Goal: Book appointment/travel/reservation

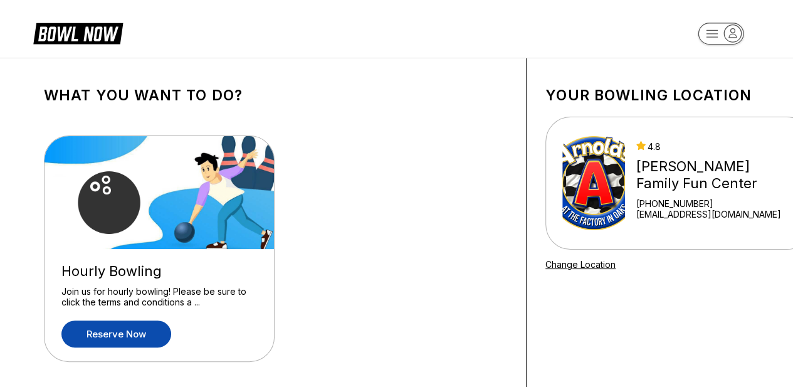
click at [119, 326] on link "Reserve now" at bounding box center [116, 333] width 110 height 27
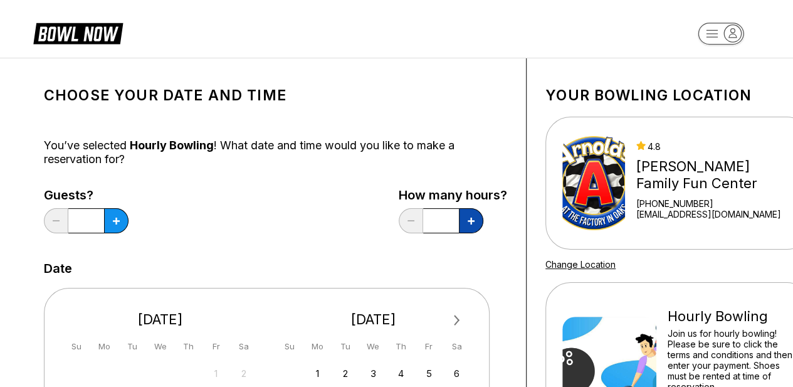
click at [120, 218] on icon at bounding box center [116, 221] width 7 height 7
click at [128, 222] on button at bounding box center [116, 220] width 24 height 25
type input "*"
click at [117, 221] on icon at bounding box center [116, 221] width 7 height 7
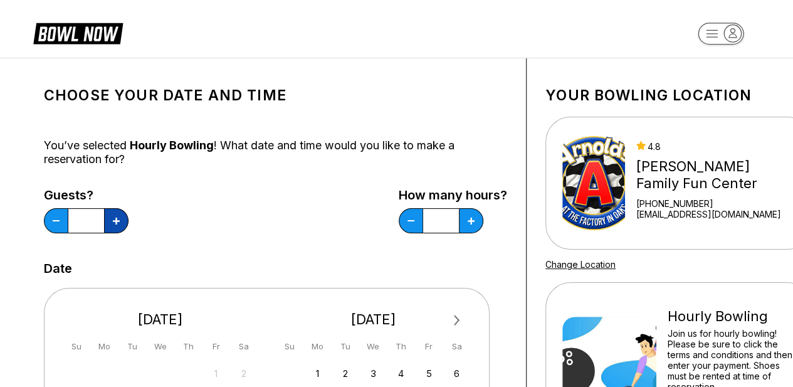
click at [117, 221] on icon at bounding box center [116, 221] width 7 height 7
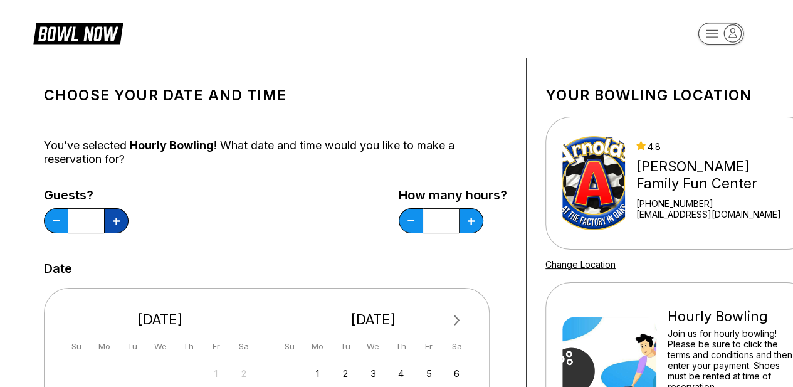
click at [117, 221] on icon at bounding box center [116, 221] width 7 height 7
type input "**"
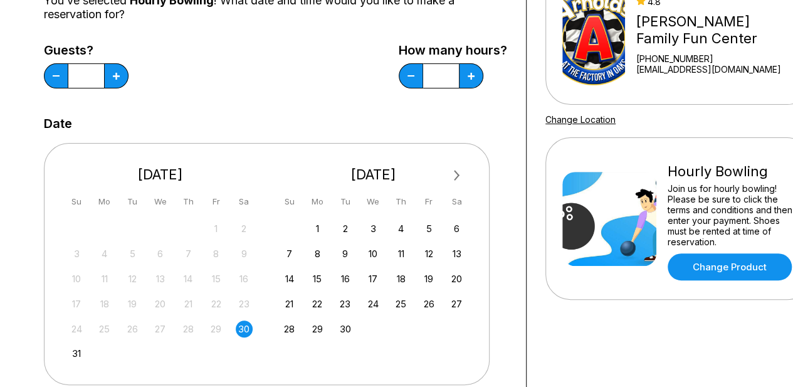
scroll to position [150, 0]
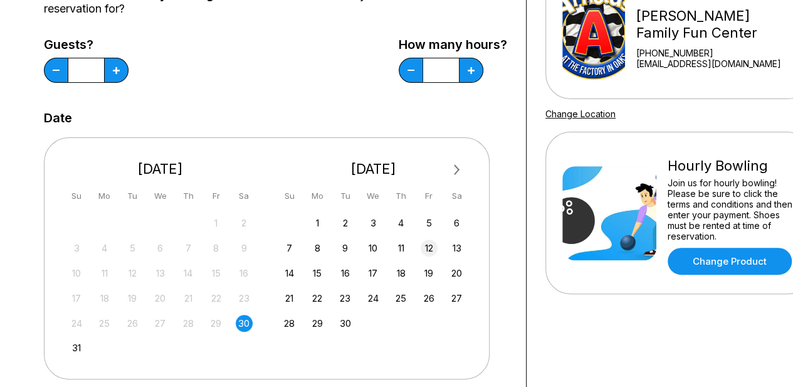
click at [427, 247] on div "12" at bounding box center [429, 247] width 17 height 17
click at [509, 348] on div "Choose your Date and time You’ve selected Hourly Bowling ! What date and time w…" at bounding box center [275, 277] width 501 height 738
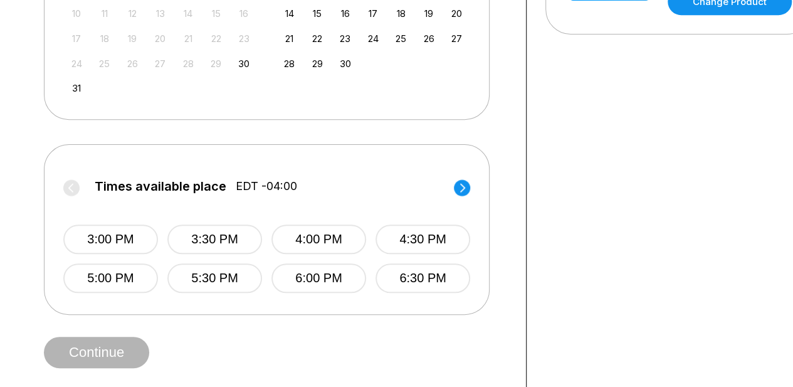
scroll to position [426, 0]
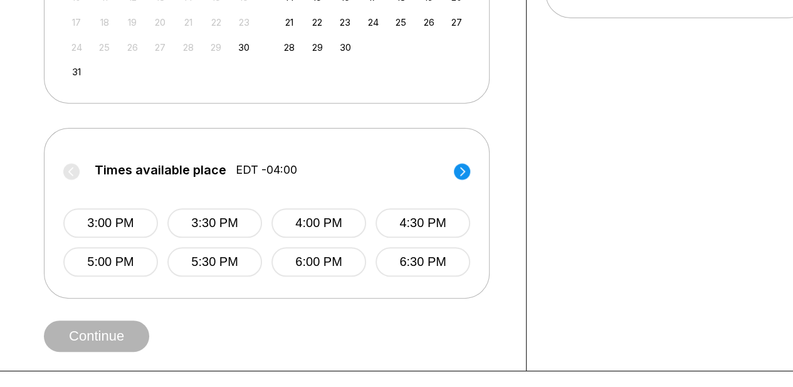
click at [462, 164] on circle at bounding box center [462, 171] width 16 height 16
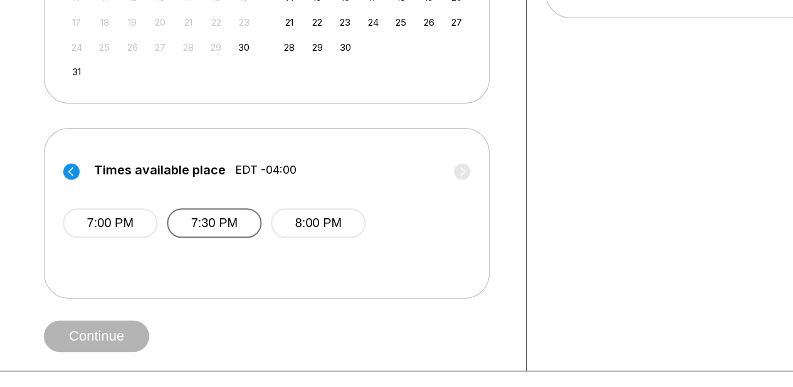
click at [214, 228] on button "7:30 PM" at bounding box center [214, 222] width 95 height 29
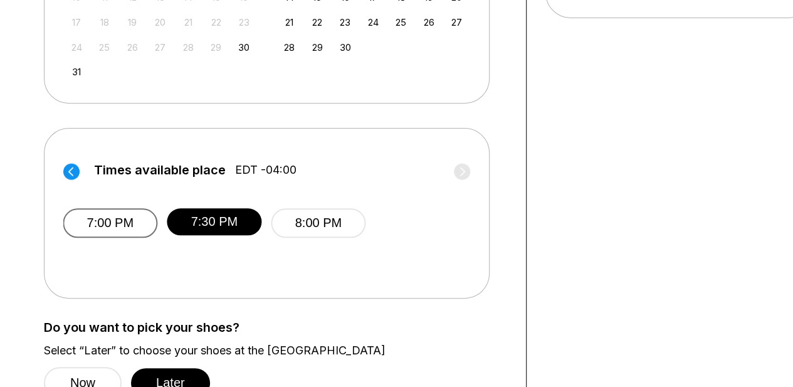
click at [107, 222] on button "7:00 PM" at bounding box center [110, 222] width 95 height 29
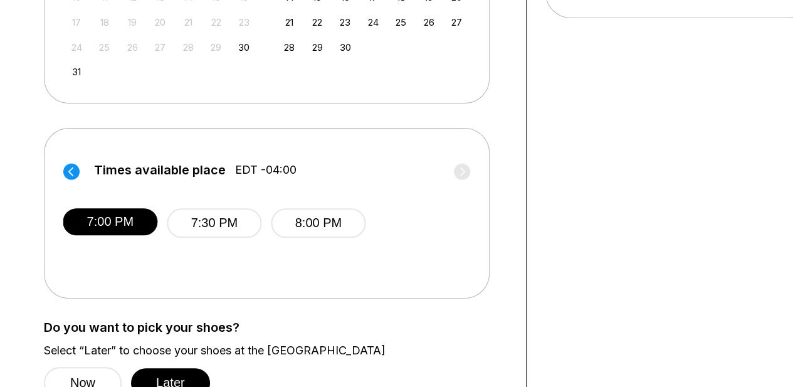
click at [0, 310] on div "Choose your Date and time You’ve selected Hourly Bowling ! What date and time w…" at bounding box center [396, 51] width 793 height 839
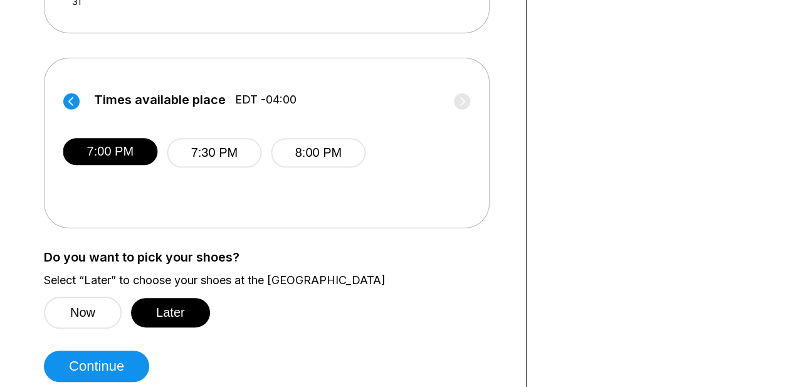
scroll to position [527, 0]
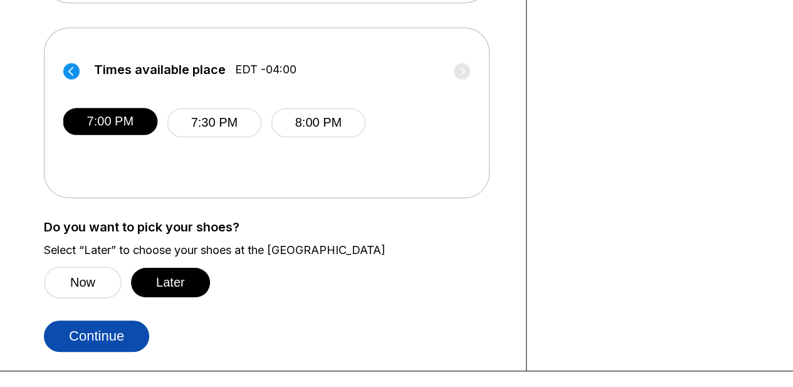
click at [103, 335] on button "Continue" at bounding box center [96, 335] width 105 height 31
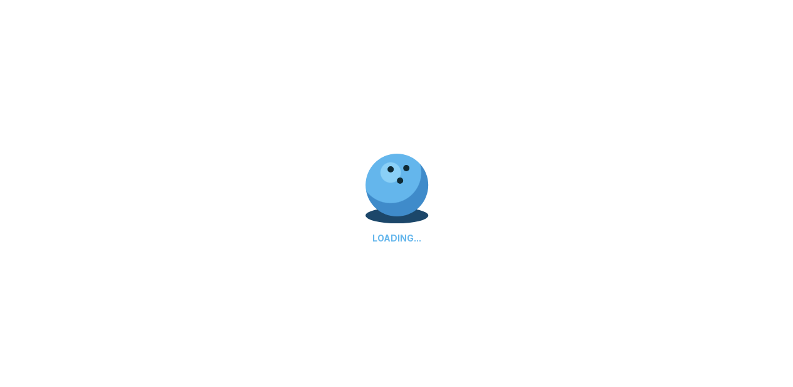
scroll to position [0, 0]
select select "**"
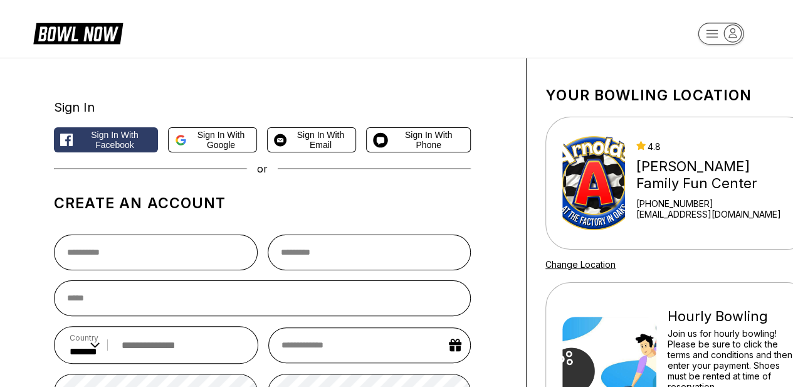
click at [0, 265] on div "Sign In Sign in with Facebook Sign in with Google Sign in with Email Sign in wi…" at bounding box center [396, 334] width 793 height 552
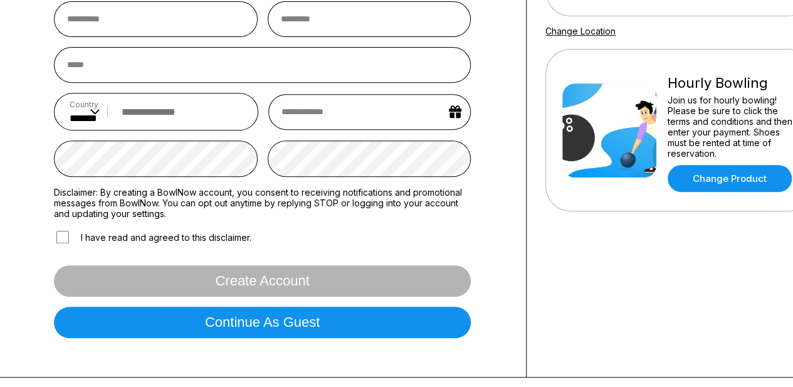
scroll to position [251, 0]
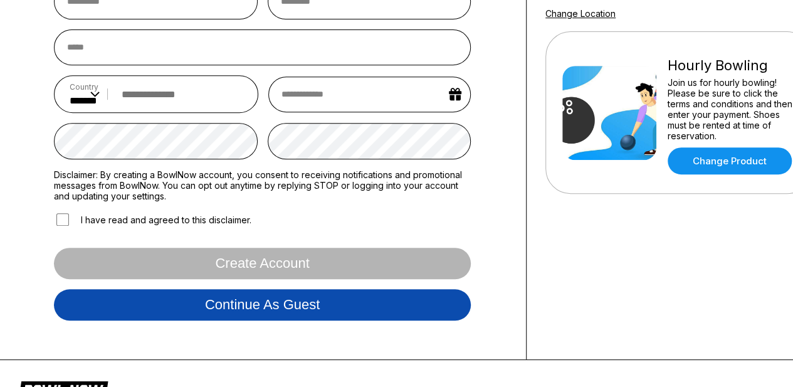
click at [121, 310] on button "Continue as guest" at bounding box center [262, 304] width 417 height 31
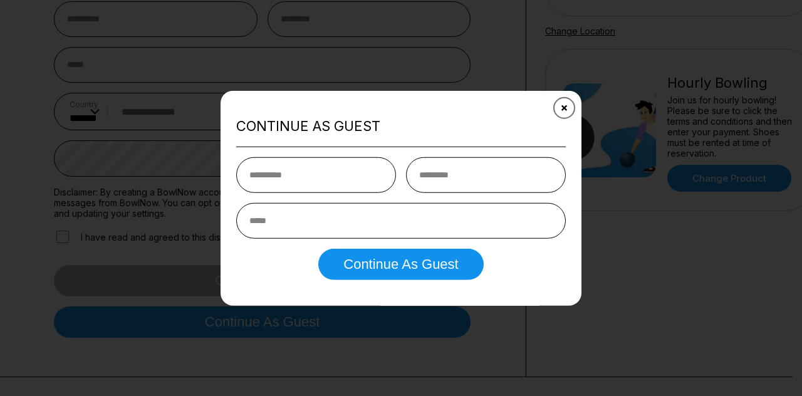
click at [559, 113] on button "Close" at bounding box center [564, 108] width 31 height 31
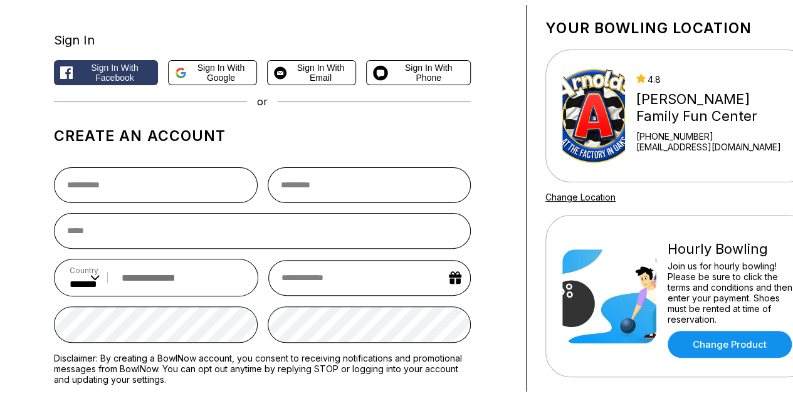
scroll to position [0, 0]
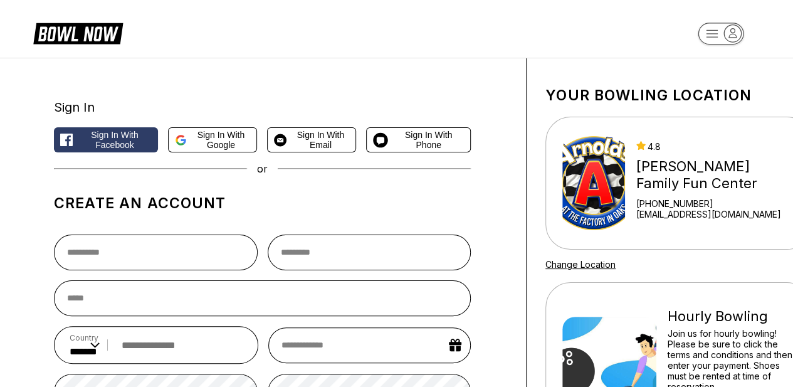
click at [90, 30] on icon at bounding box center [78, 33] width 90 height 24
